Goal: Navigation & Orientation: Find specific page/section

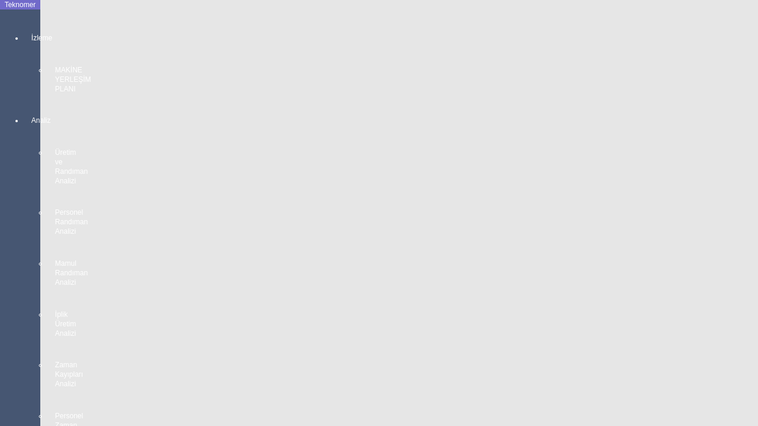
click at [24, 99] on div at bounding box center [32, 99] width 17 height 0
click at [76, 25] on ul "MAKİNE YERLEŞİM PLANI" at bounding box center [419, 30] width 758 height 11
click at [76, 25] on span "MAKİNE YERLEŞİM PLANI" at bounding box center [119, 30] width 110 height 11
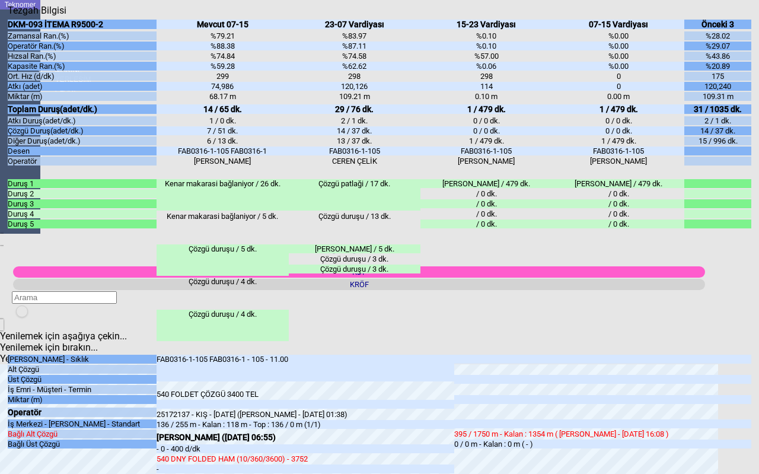
click at [752, 260] on body "Teknomer İzleme MAKİNE YERLEŞİM PLANI Analiz Rapor Sistem Yönetim [DATE] 12:16:…" at bounding box center [379, 237] width 759 height 474
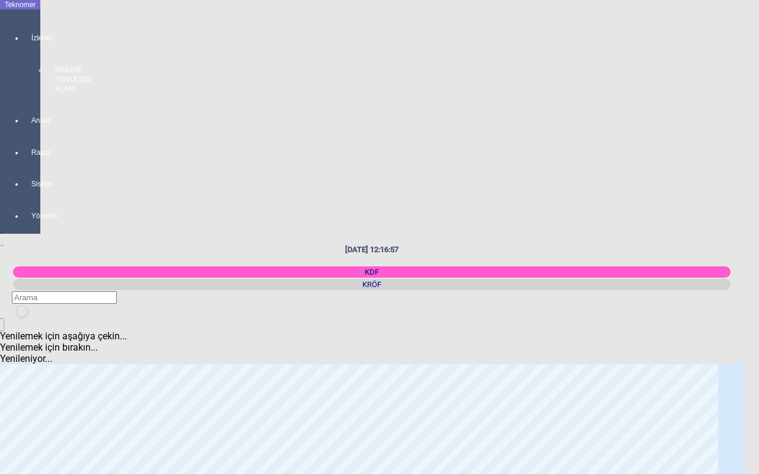
click at [132, 105] on body "Teknomer İzleme MAKİNE YERLEŞİM PLANI Analiz Rapor Sistem Yönetim [DATE] 12:16:…" at bounding box center [379, 237] width 759 height 474
click at [145, 296] on body "Teknomer İzleme MAKİNE YERLEŞİM PLANI Analiz Rapor Sistem Yönetim [DATE] 12:16:…" at bounding box center [379, 237] width 759 height 474
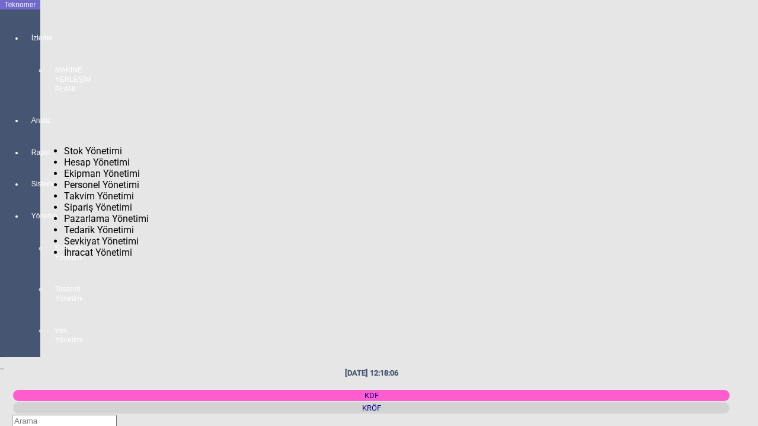
drag, startPoint x: 145, startPoint y: 296, endPoint x: 15, endPoint y: 151, distance: 195.3
click at [24, 195] on div at bounding box center [32, 195] width 17 height 0
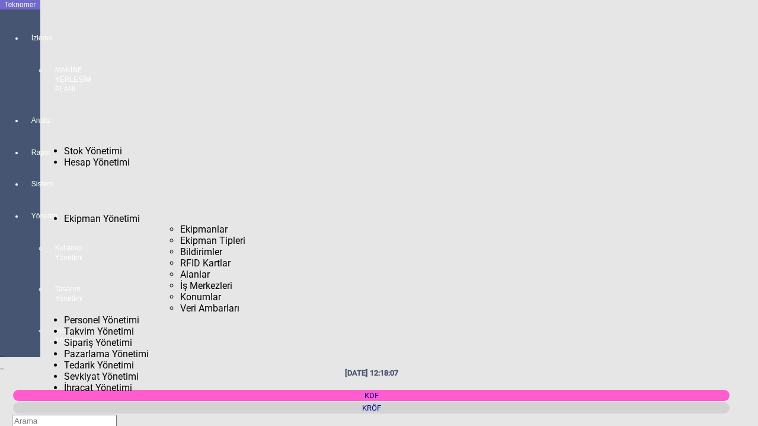
click at [180, 224] on span "Ekipmanlar" at bounding box center [203, 229] width 47 height 11
